Goal: Task Accomplishment & Management: Complete application form

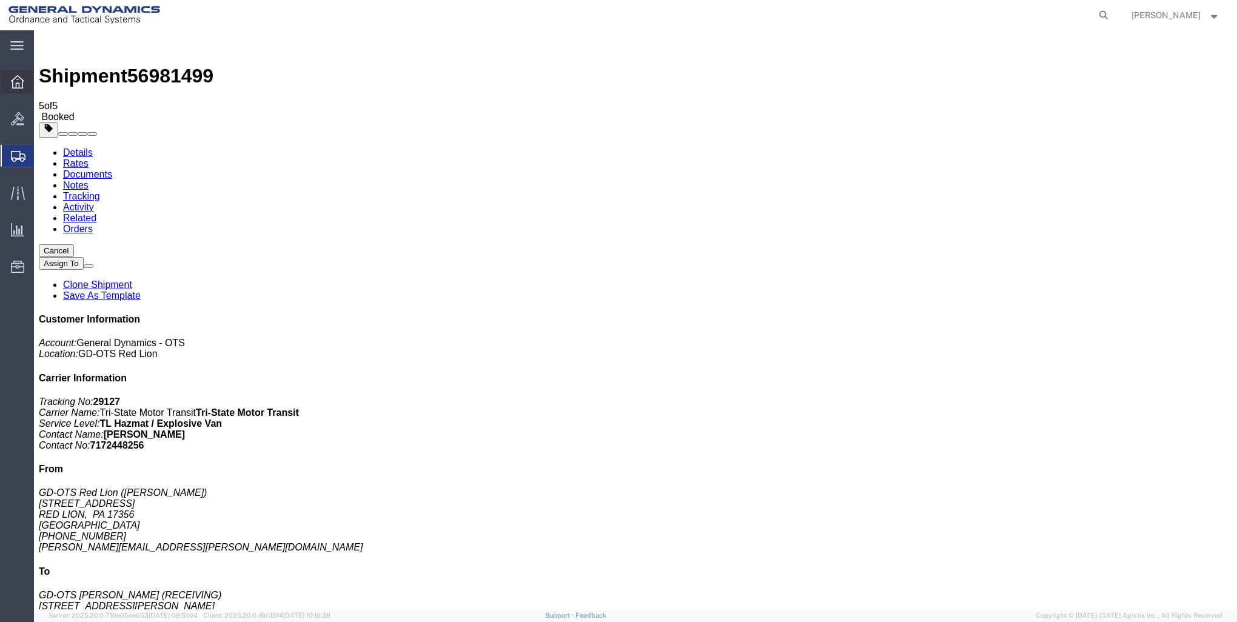
click at [15, 81] on icon at bounding box center [17, 81] width 13 height 13
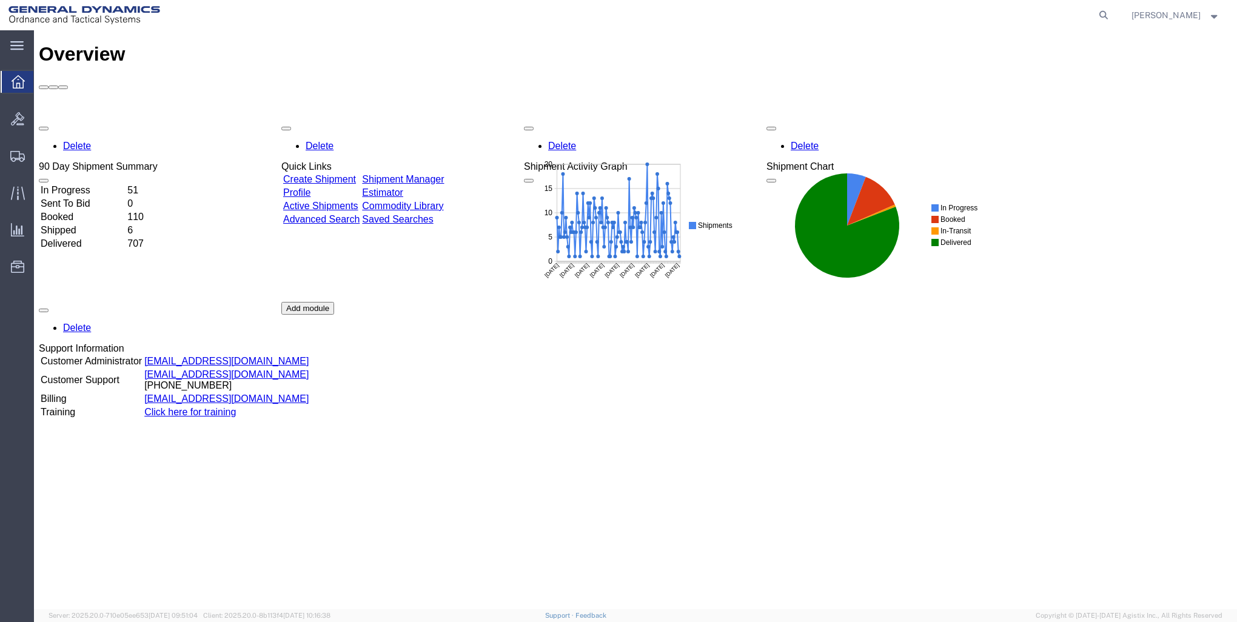
click at [356, 174] on link "Create Shipment" at bounding box center [319, 179] width 73 height 10
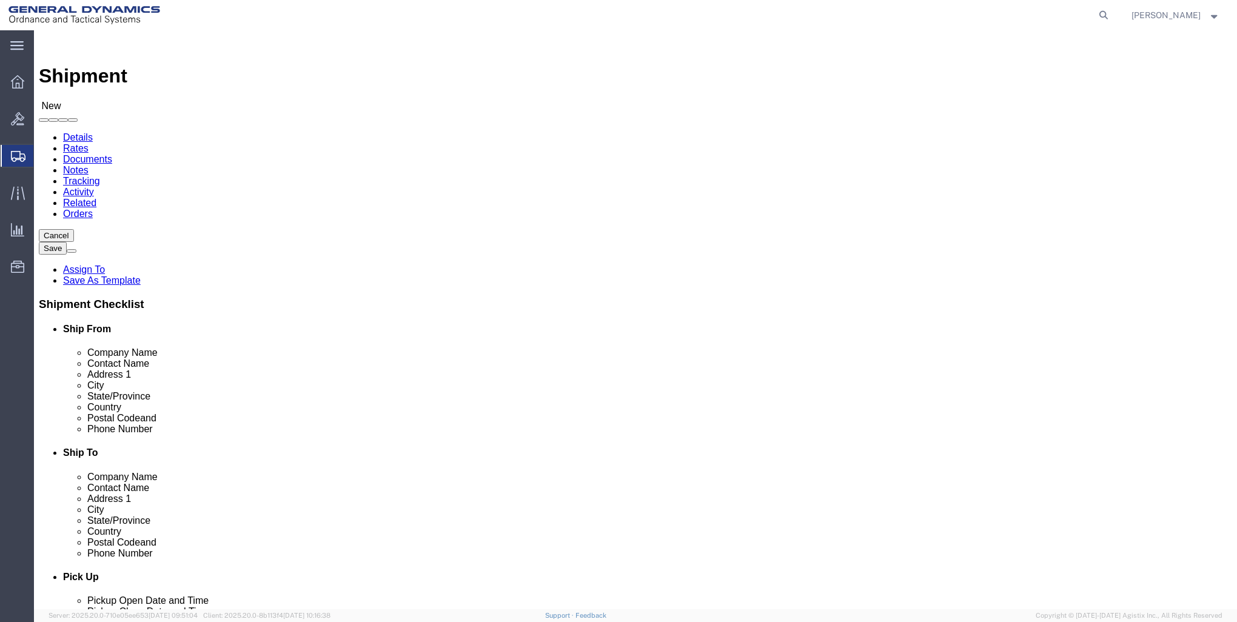
click input "text"
click p "- GD-OTS Red Lion - ([PERSON_NAME]) [STREET_ADDRESS] , 12:00 AM - 12:00 AM"
type input "GD-OTS Red Lion"
type input "[PERSON_NAME]"
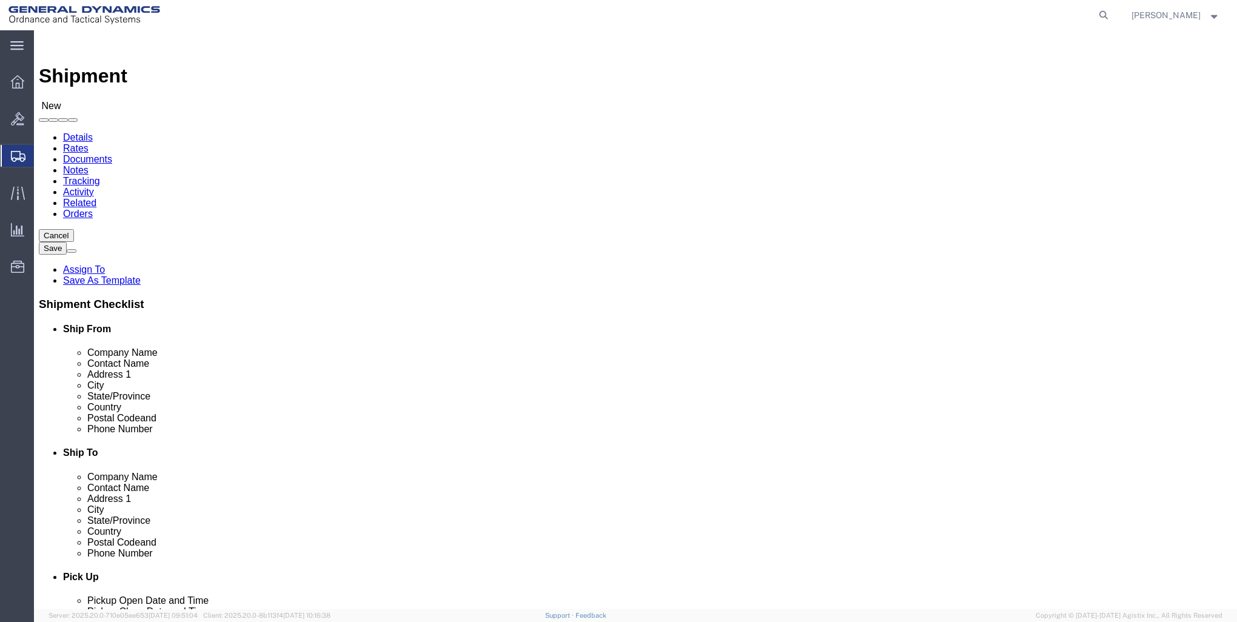
type input "[STREET_ADDRESS]"
type input "RED LION"
type input "17356"
type input "[PHONE_NUMBER]"
type input "[PERSON_NAME][EMAIL_ADDRESS][PERSON_NAME][DOMAIN_NAME]"
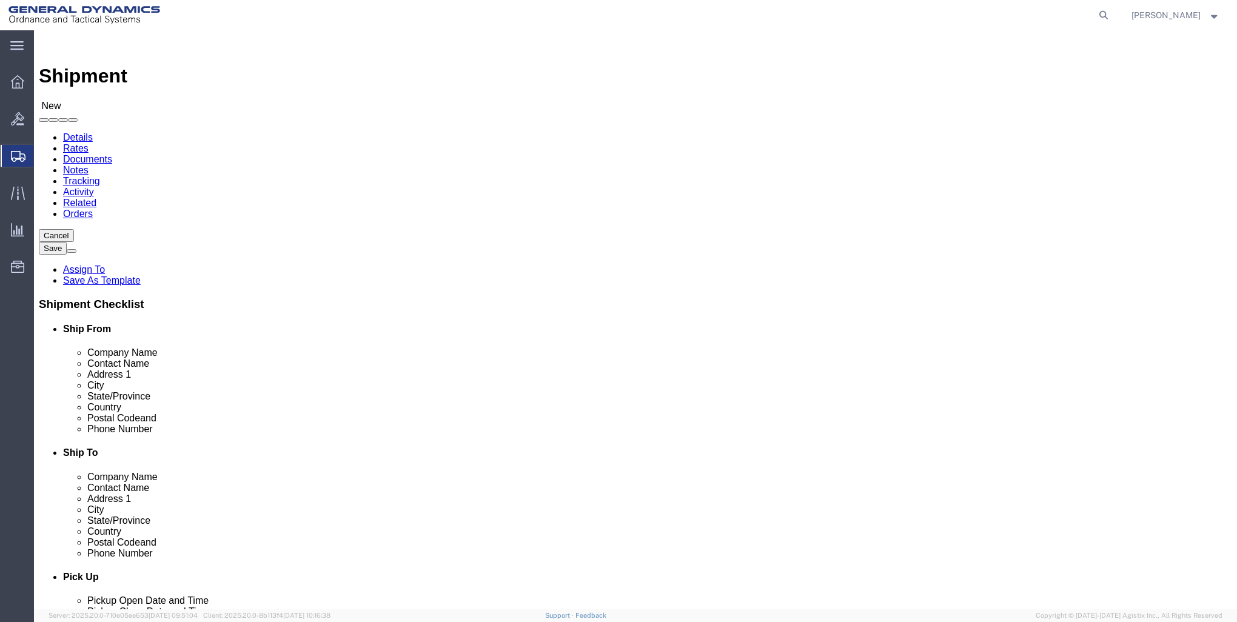
checkbox input "true"
select select "PA"
type input "GD-OTS Red Lion"
click input "text"
click p "- PARAMOUNT METAL FINISHING - (RECEIVING) [STREET_ADDRESS][PERSON_NAME]"
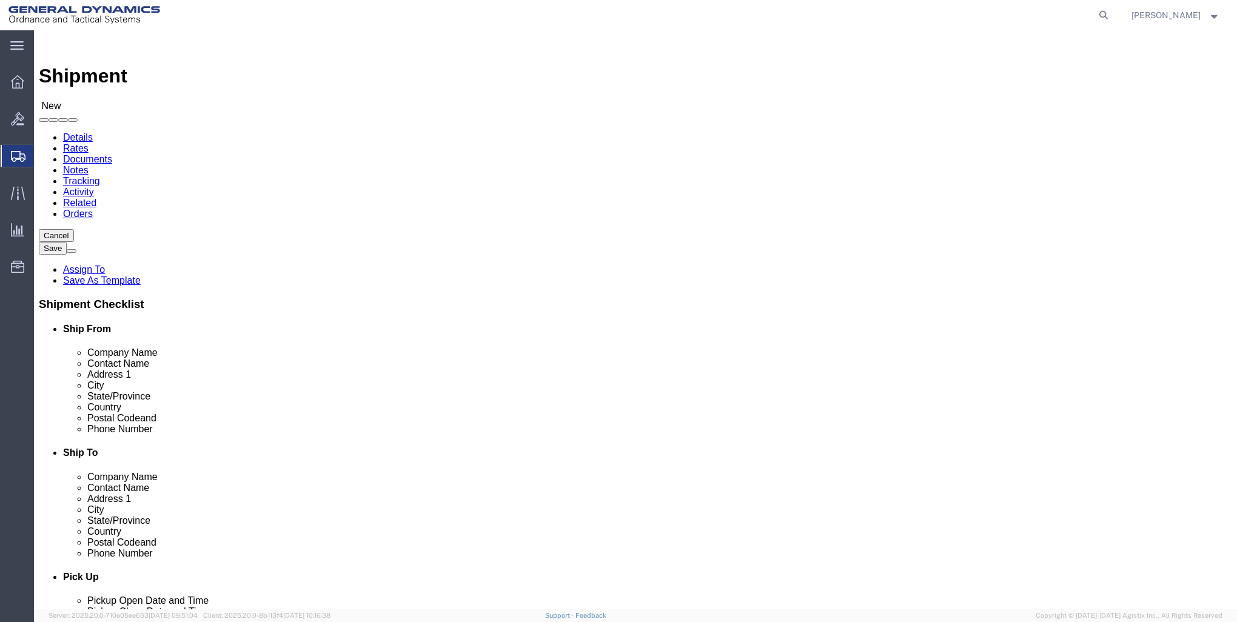
type input "PARAMOUNT METAL FINISHING"
type input "RECEIVING"
type input "[STREET_ADDRESS][PERSON_NAME]"
type input "LINDEN"
type input "07036"
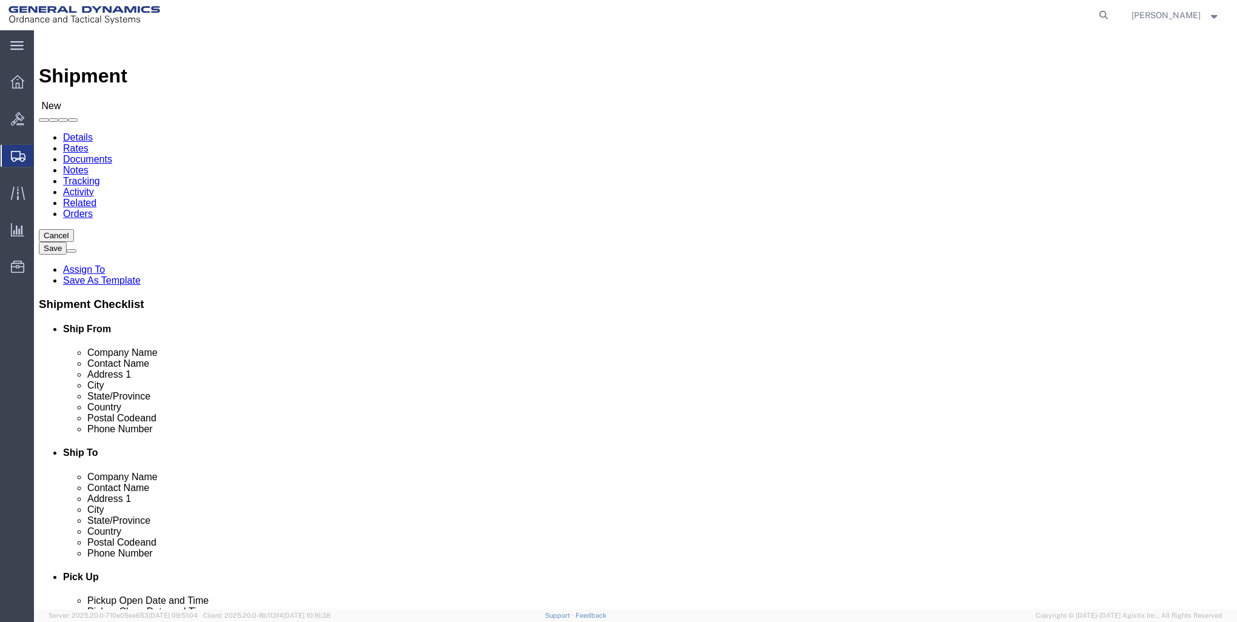
type input "[PHONE_NUMBER]"
select select "NJ"
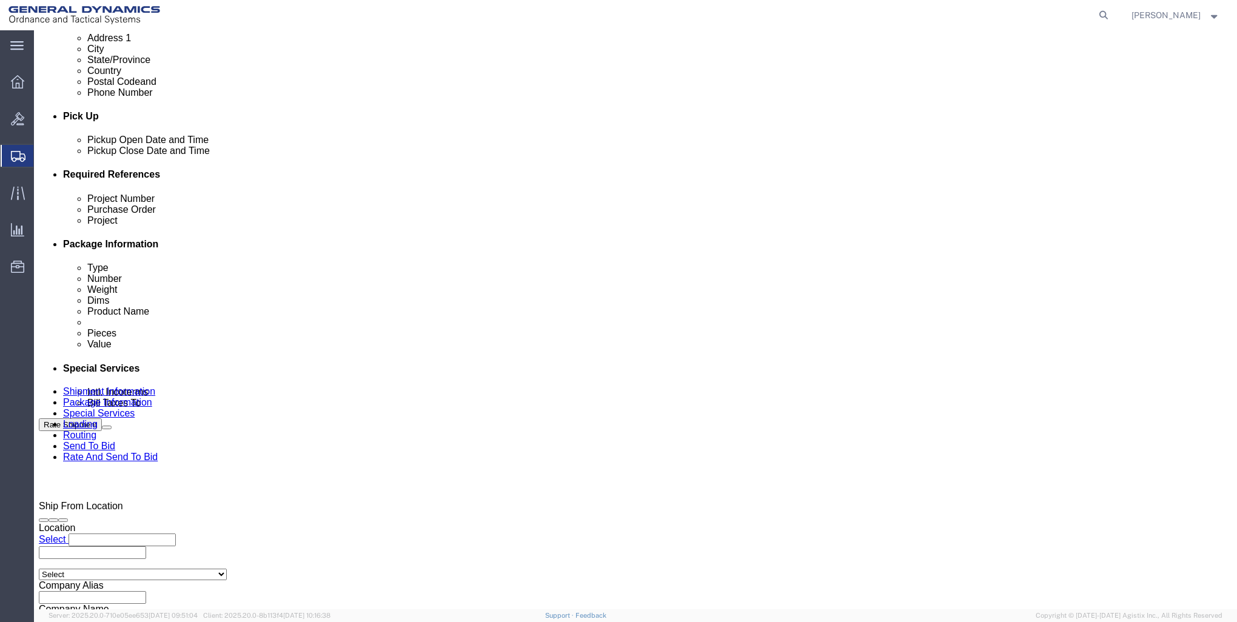
scroll to position [485, 0]
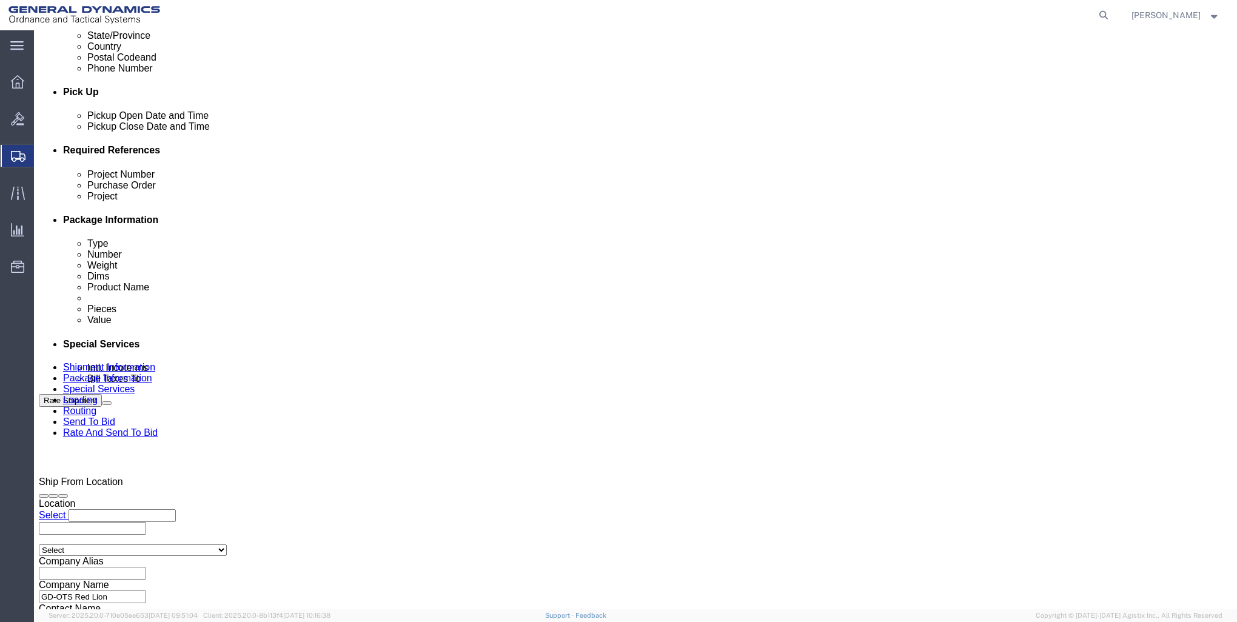
type input "PARAMOUNT METAL FINISHING"
click div "Pickup Start Date Pickup Start Time Pickup Open Date and Time [DATE] 12:00 AM"
click div "[DATE] 12:00 AM"
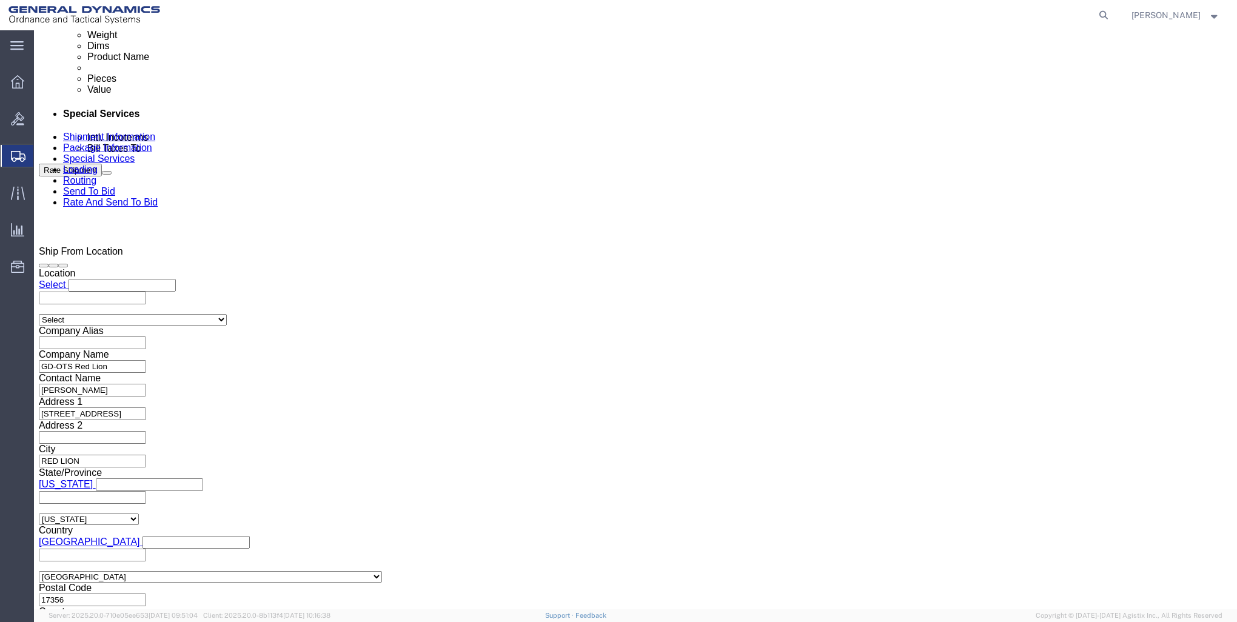
type input "4:00 PM"
click button "Apply"
click input "text"
type input "30100301"
click input "text"
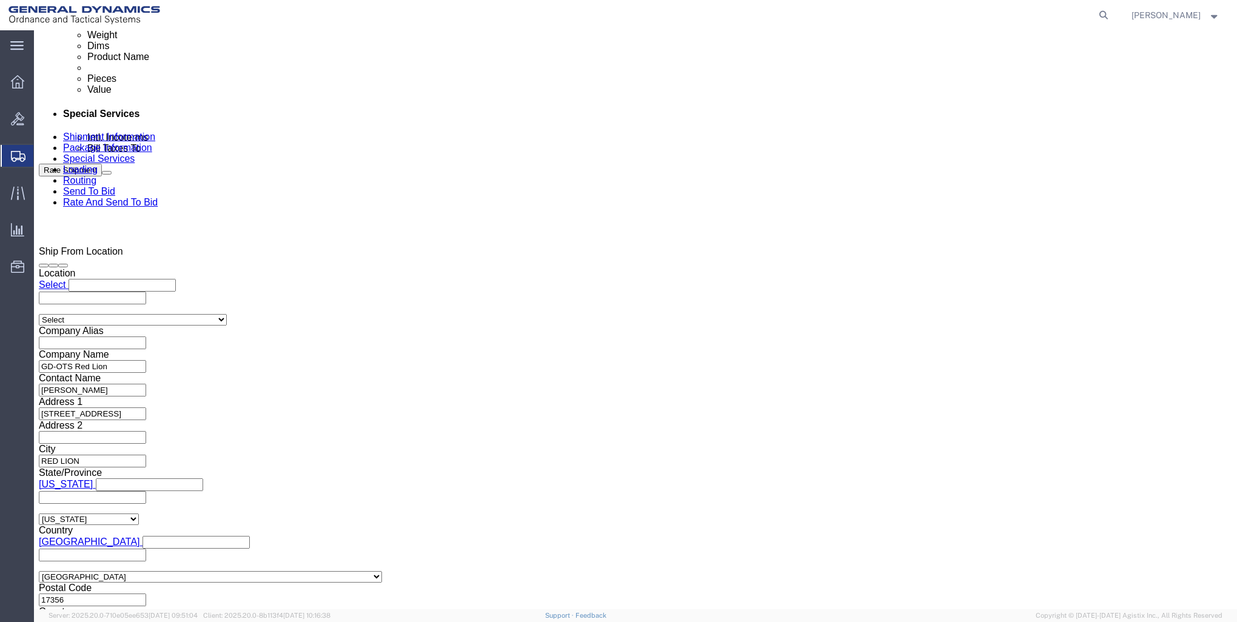
type input "53359"
click input "text"
type input "9000"
click button "Continue"
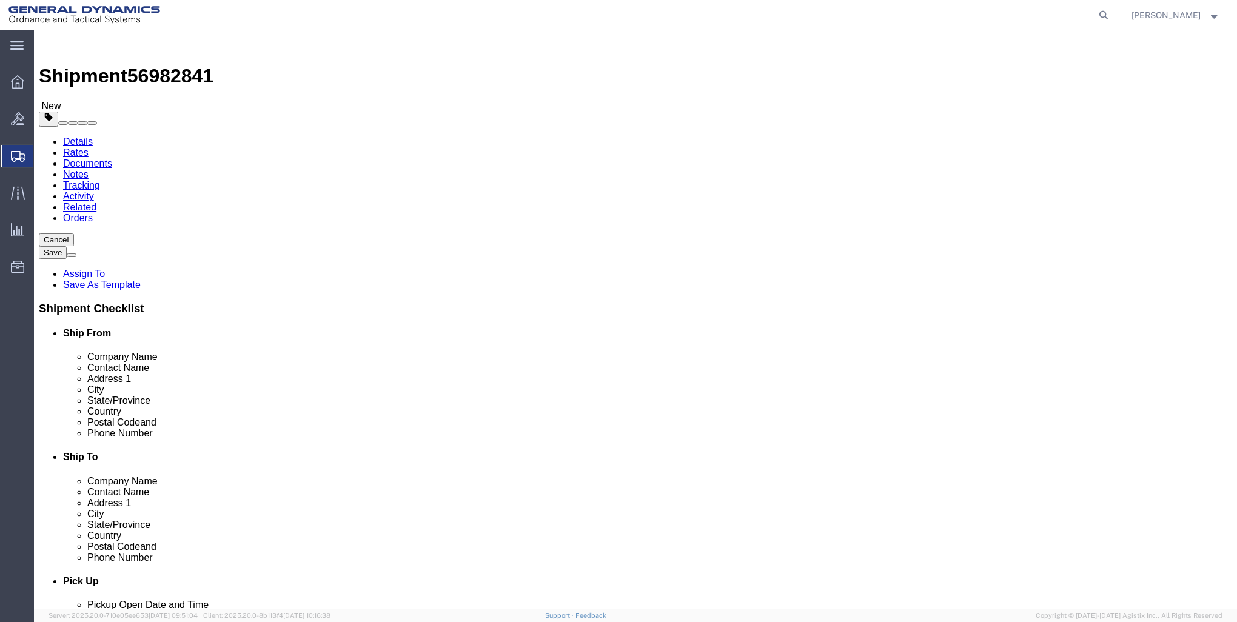
click select "Select Bale(s) Basket(s) Bolt(s) Bottle(s) Buckets Bulk Bundle(s) Can(s) Cardbo…"
select select "CRAT"
click select "Select Bale(s) Basket(s) Bolt(s) Bottle(s) Buckets Bulk Bundle(s) Can(s) Cardbo…"
click input "1"
type input "12"
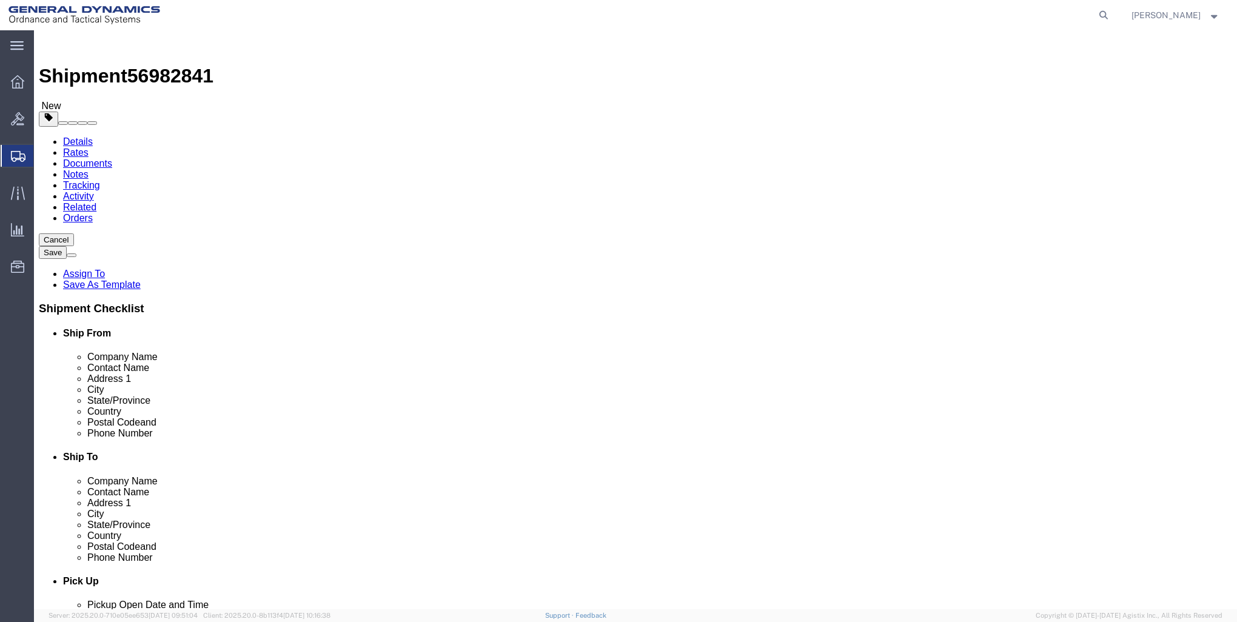
click input "text"
type input "48"
type input "53"
type input "27"
click input "0.00"
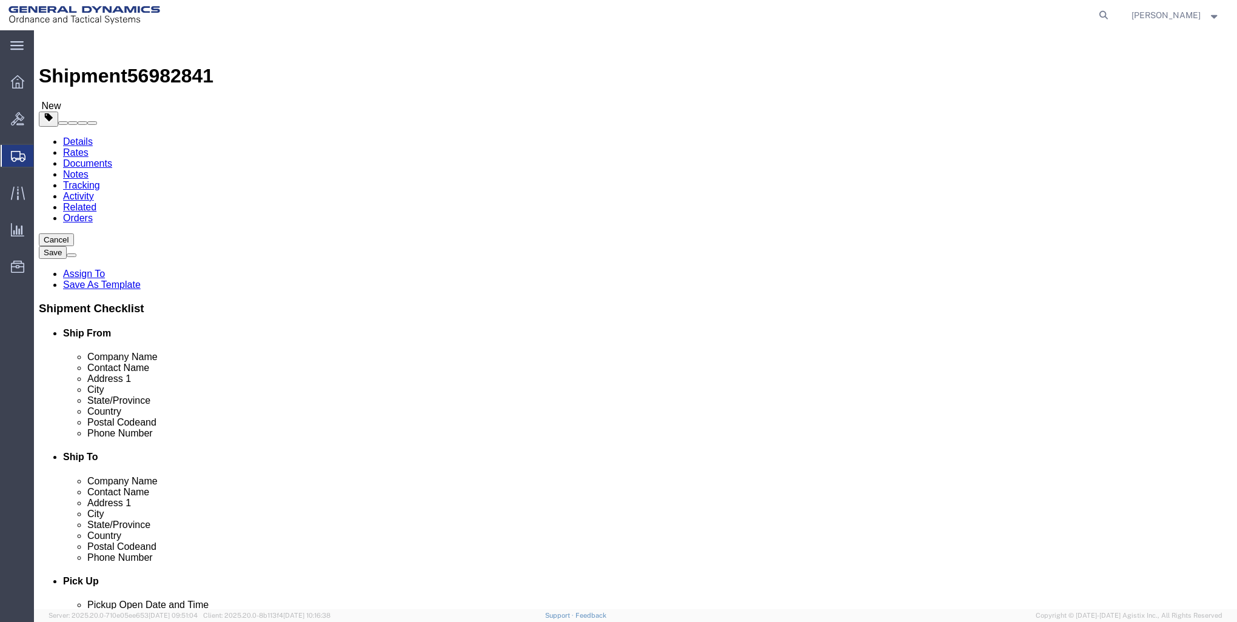
type input "0"
type input "11,400"
click link "Add Content"
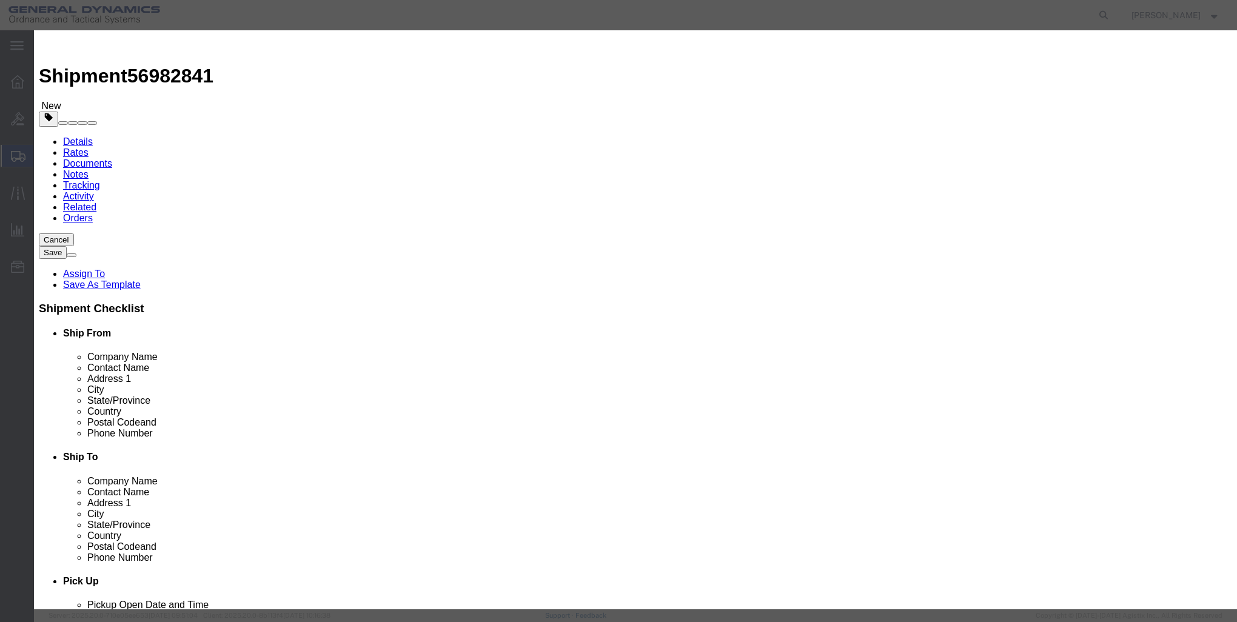
click input "text"
type input "M1002 NOSE"
click input "M1002 NOSE"
click input "0"
type input "927"
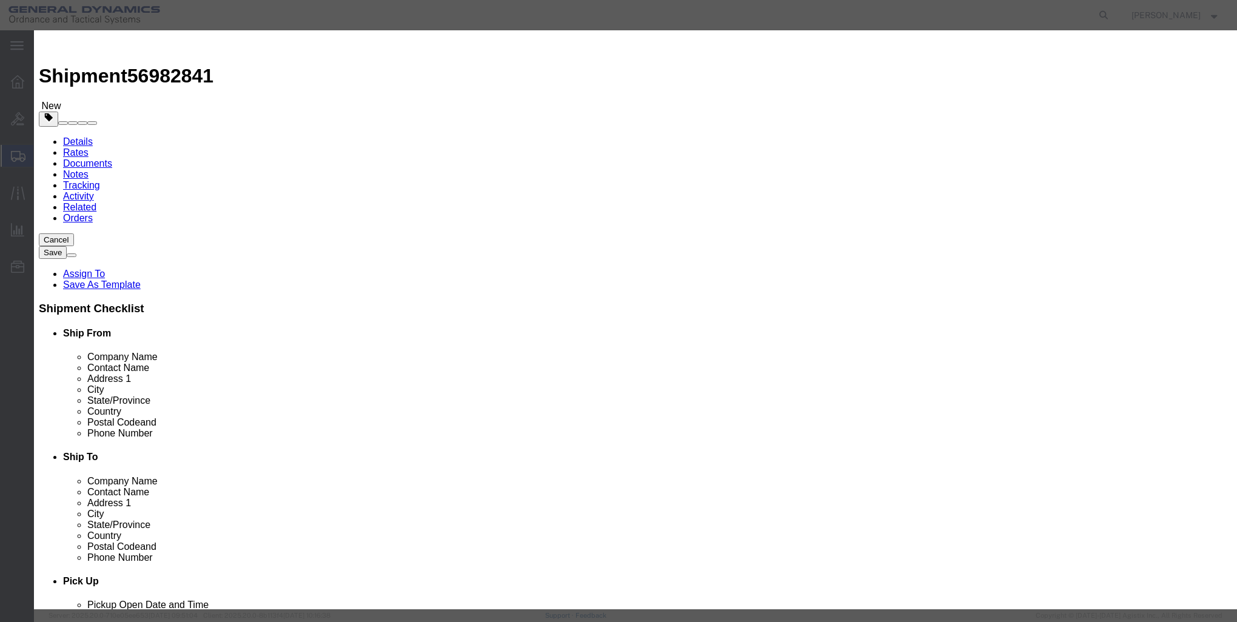
click input "text"
type input "1"
click select "Select 50 55 60 65 70 85 92.5 100 125 175 250 300 400"
select select "85"
click select "Select 50 55 60 65 70 85 92.5 100 125 175 250 300 400"
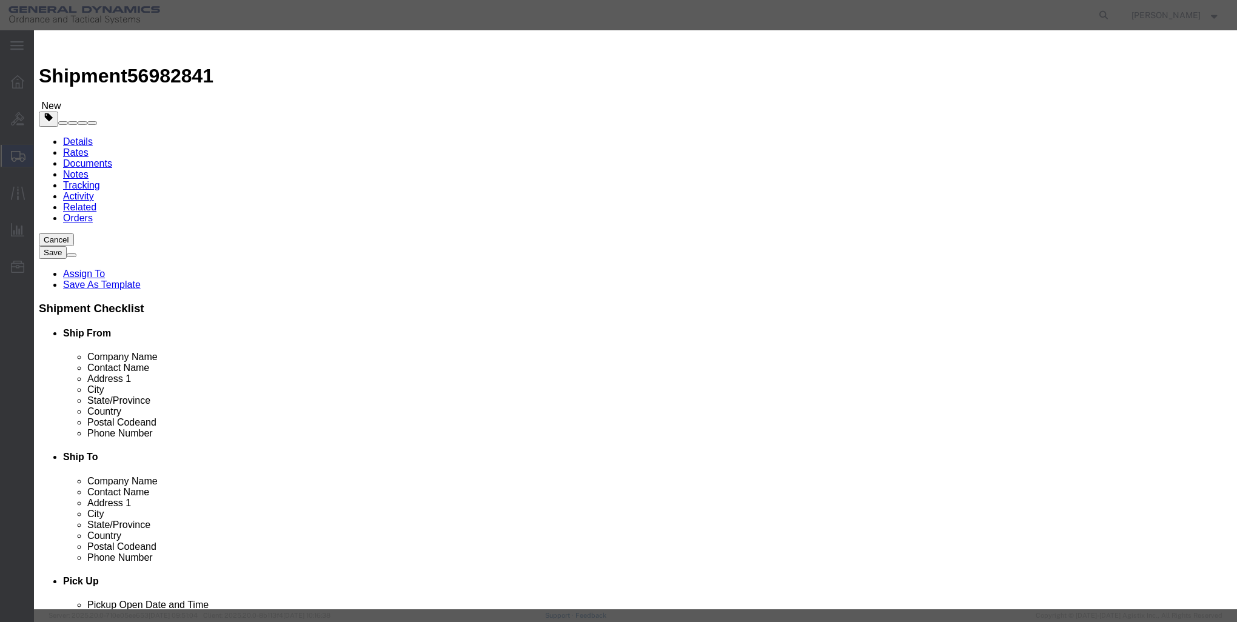
click button "Save & Close"
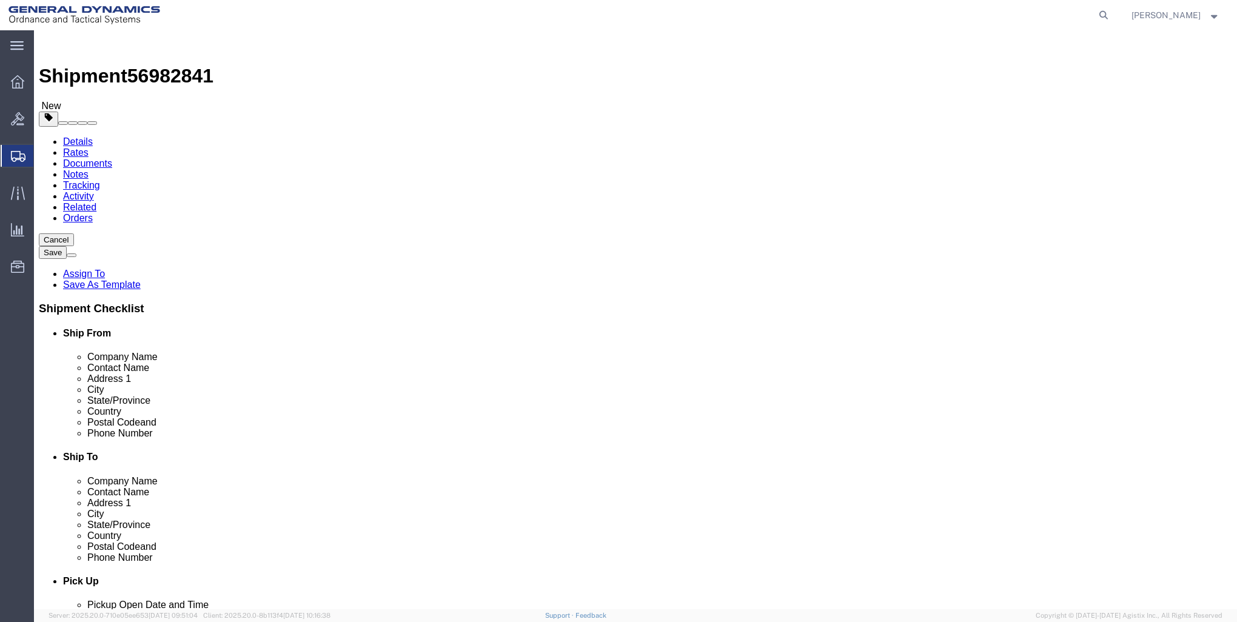
click button "Rate Shipment"
select select "CRAT"
click input "0.00"
type input "0"
type input "11400"
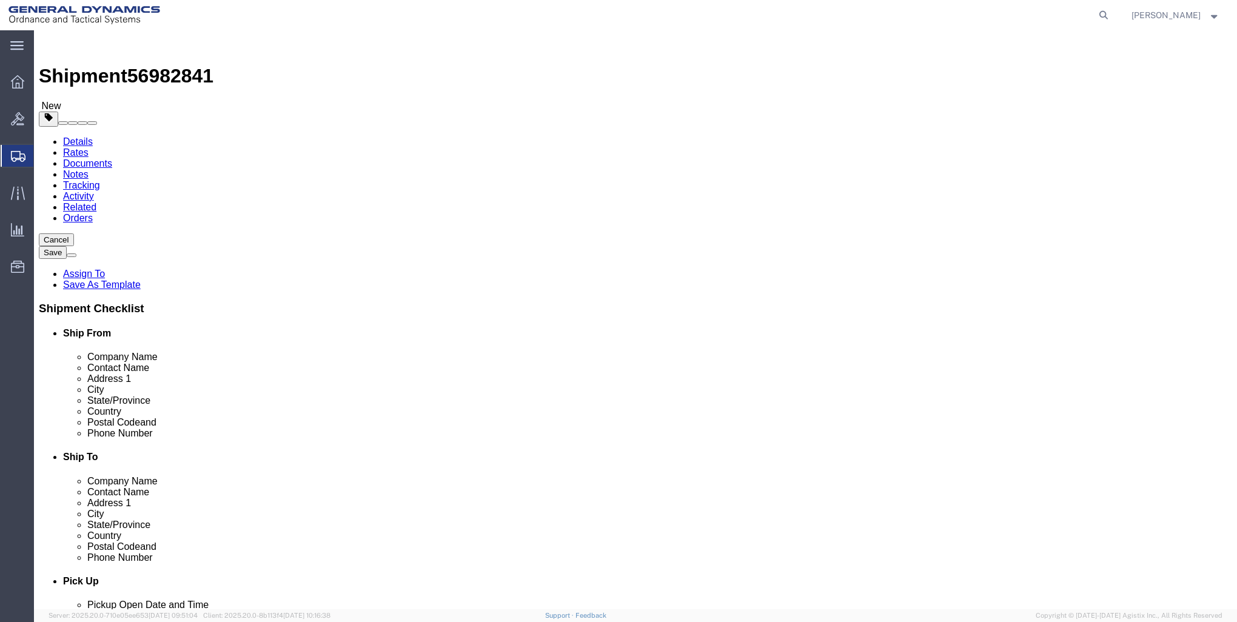
click button "Continue"
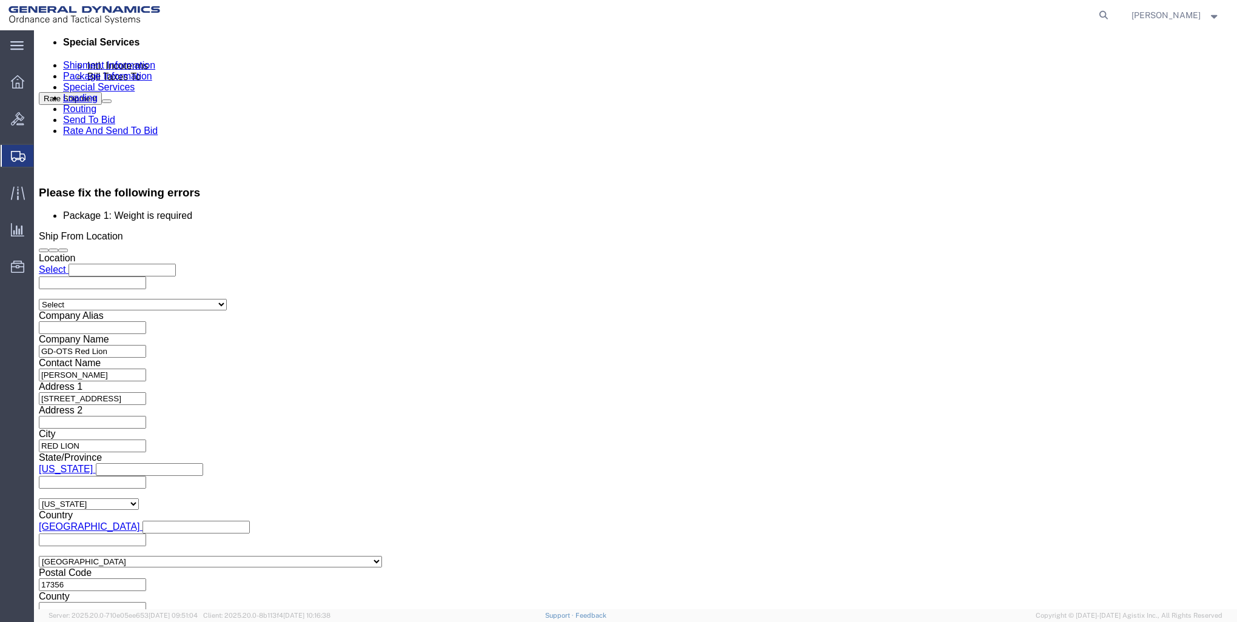
scroll to position [788, 0]
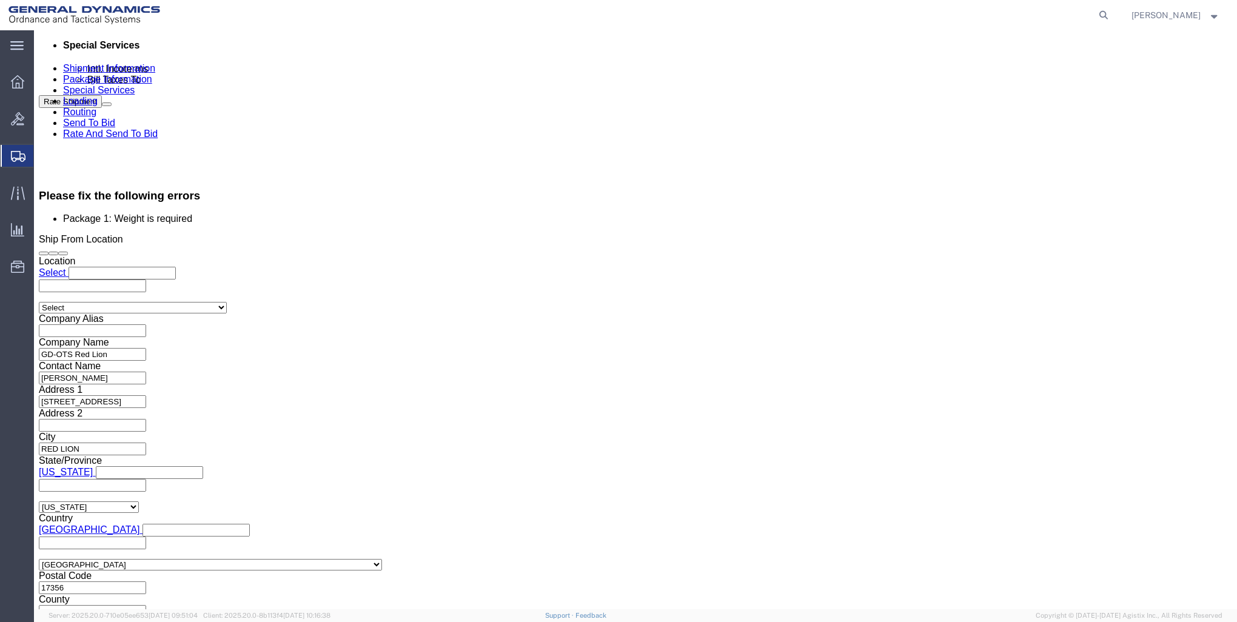
click input "BOL"
checkbox input "true"
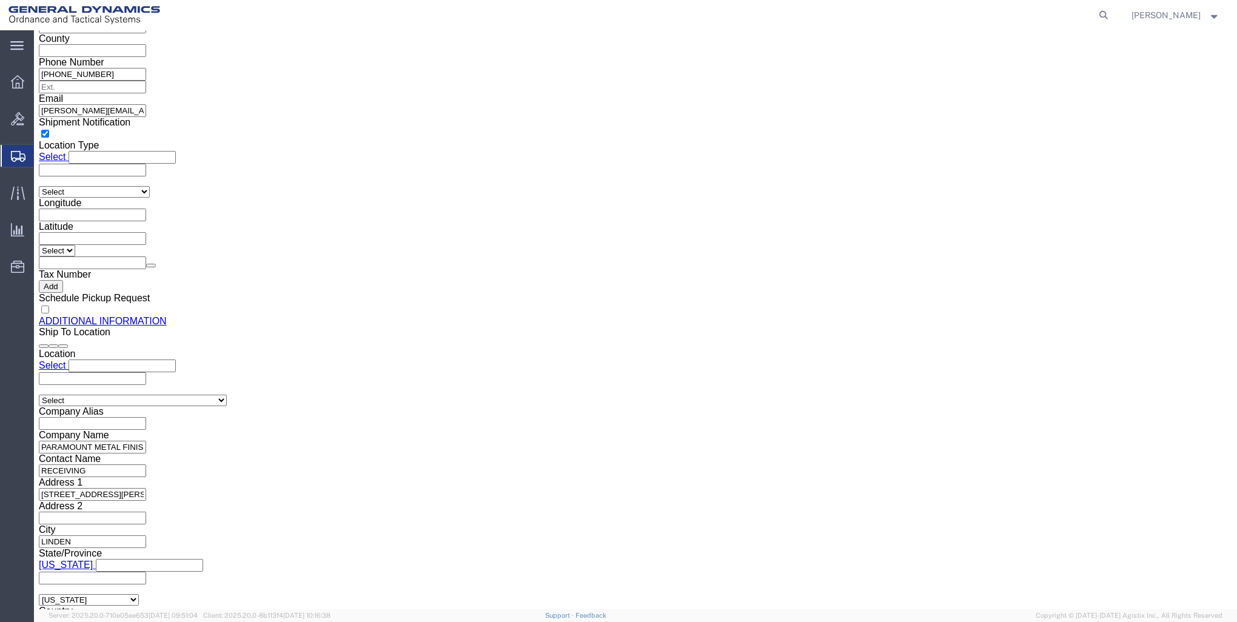
scroll to position [1442, 0]
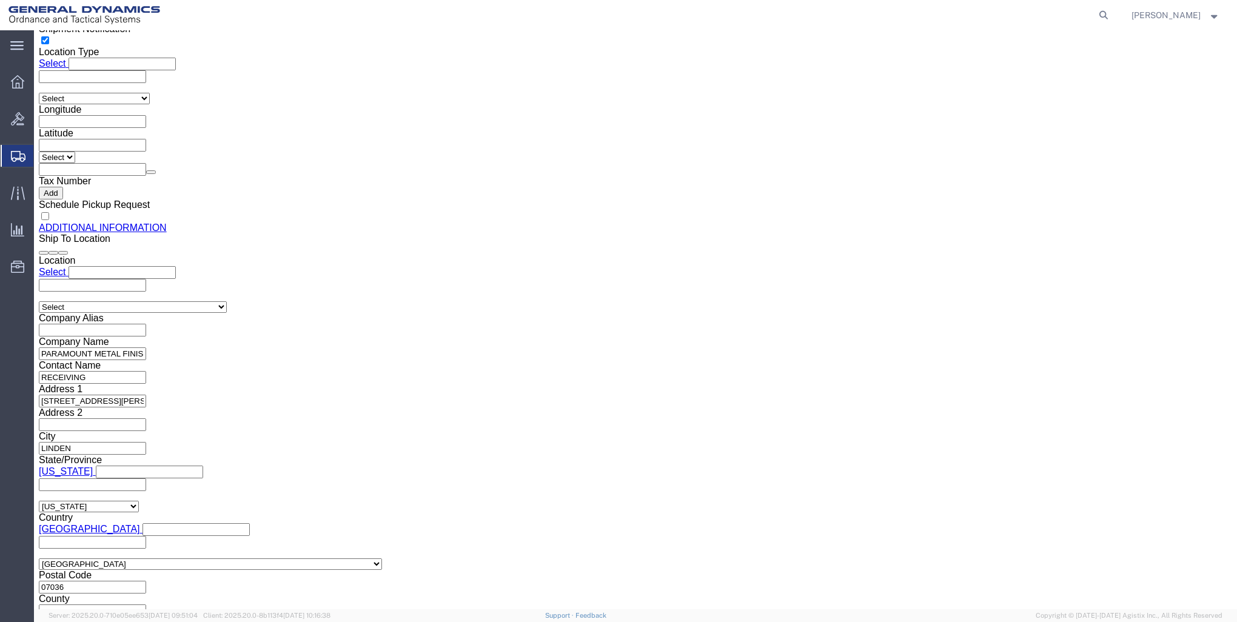
click button "Rate Shipment"
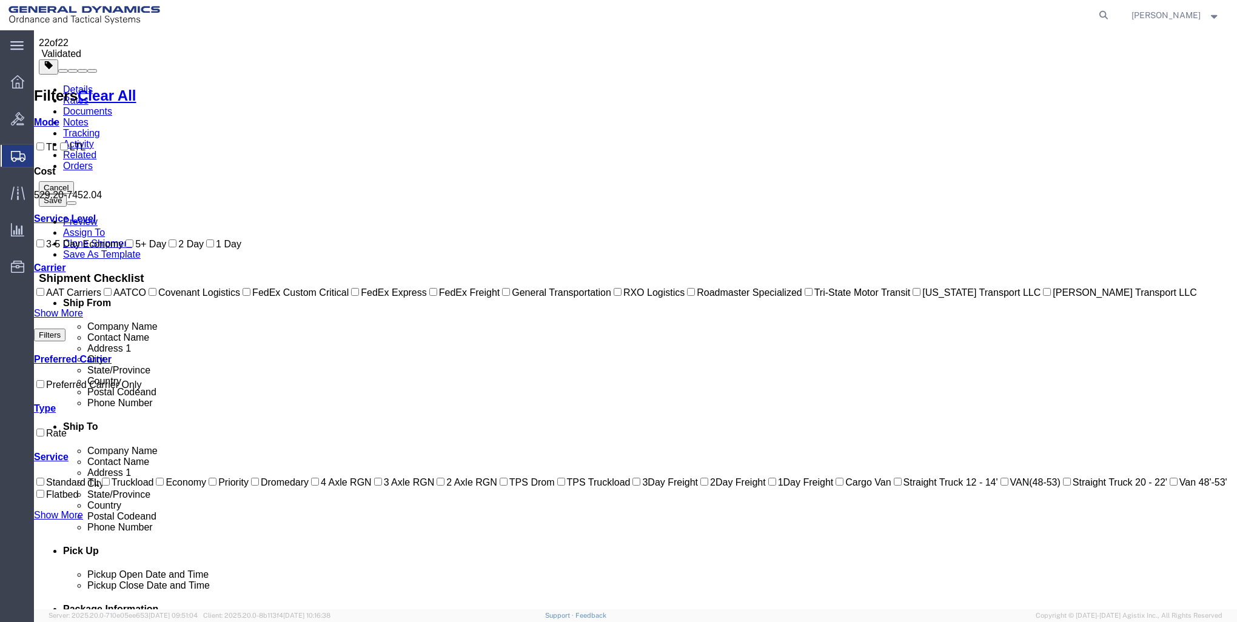
scroll to position [0, 0]
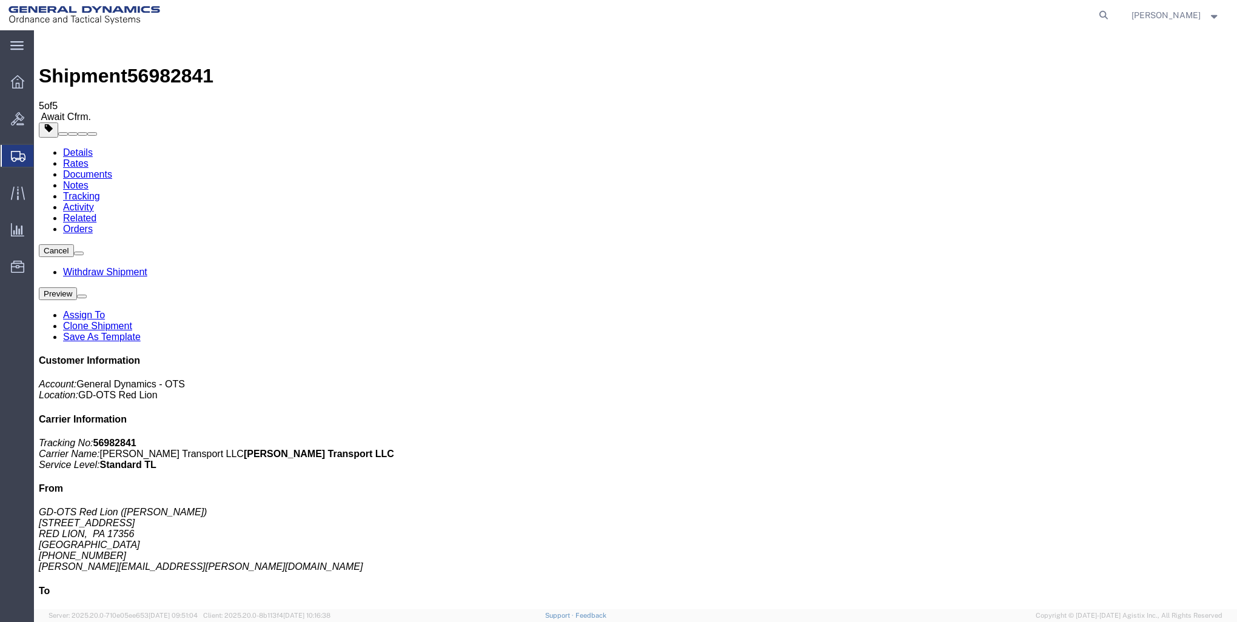
click at [18, 81] on icon at bounding box center [17, 81] width 13 height 13
